Goal: Transaction & Acquisition: Purchase product/service

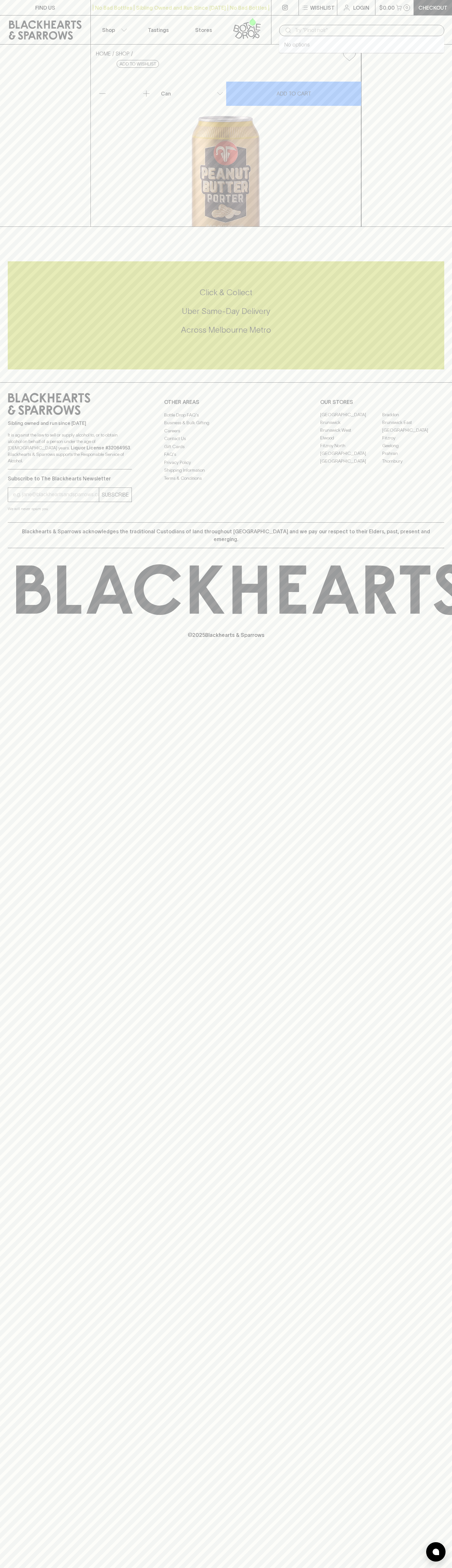
click at [363, 27] on input "text" at bounding box center [366, 30] width 144 height 10
click at [428, 227] on div "HOME SHOP Bad Shepherd Peanut Butter [PERSON_NAME] $7.50 Add to wishlist 10% di…" at bounding box center [226, 135] width 452 height 182
click at [30, 1567] on html "FIND US | No Bad Bottles | Sibling Owned and Run Since [DATE] | No Bad Bottles …" at bounding box center [226, 784] width 452 height 1568
click at [7, 66] on div "HOME SHOP Bad Shepherd Peanut Butter [PERSON_NAME] $7.50 Add to wishlist 10% di…" at bounding box center [226, 135] width 452 height 182
